Goal: Transaction & Acquisition: Book appointment/travel/reservation

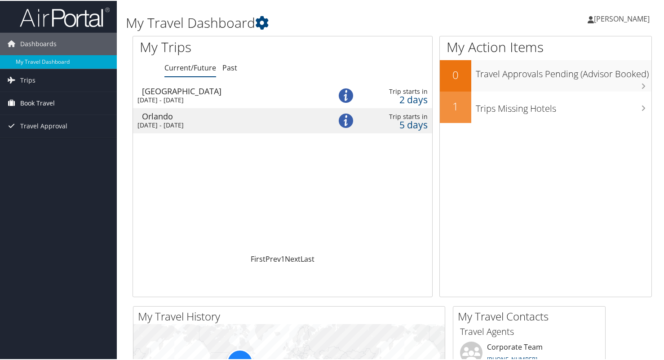
click at [40, 103] on span "Book Travel" at bounding box center [37, 102] width 35 height 22
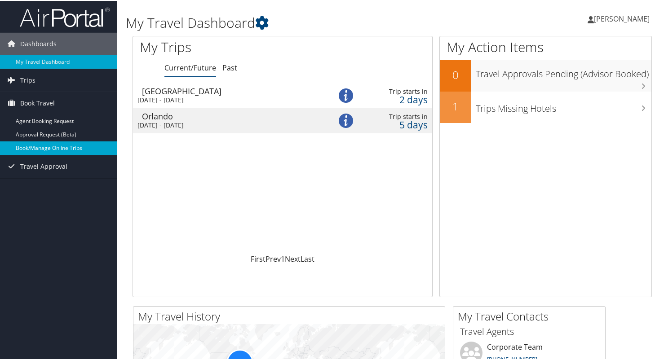
drag, startPoint x: 40, startPoint y: 147, endPoint x: 13, endPoint y: 143, distance: 26.4
click at [13, 143] on link "Book/Manage Online Trips" at bounding box center [58, 147] width 117 height 13
